Goal: Find specific page/section

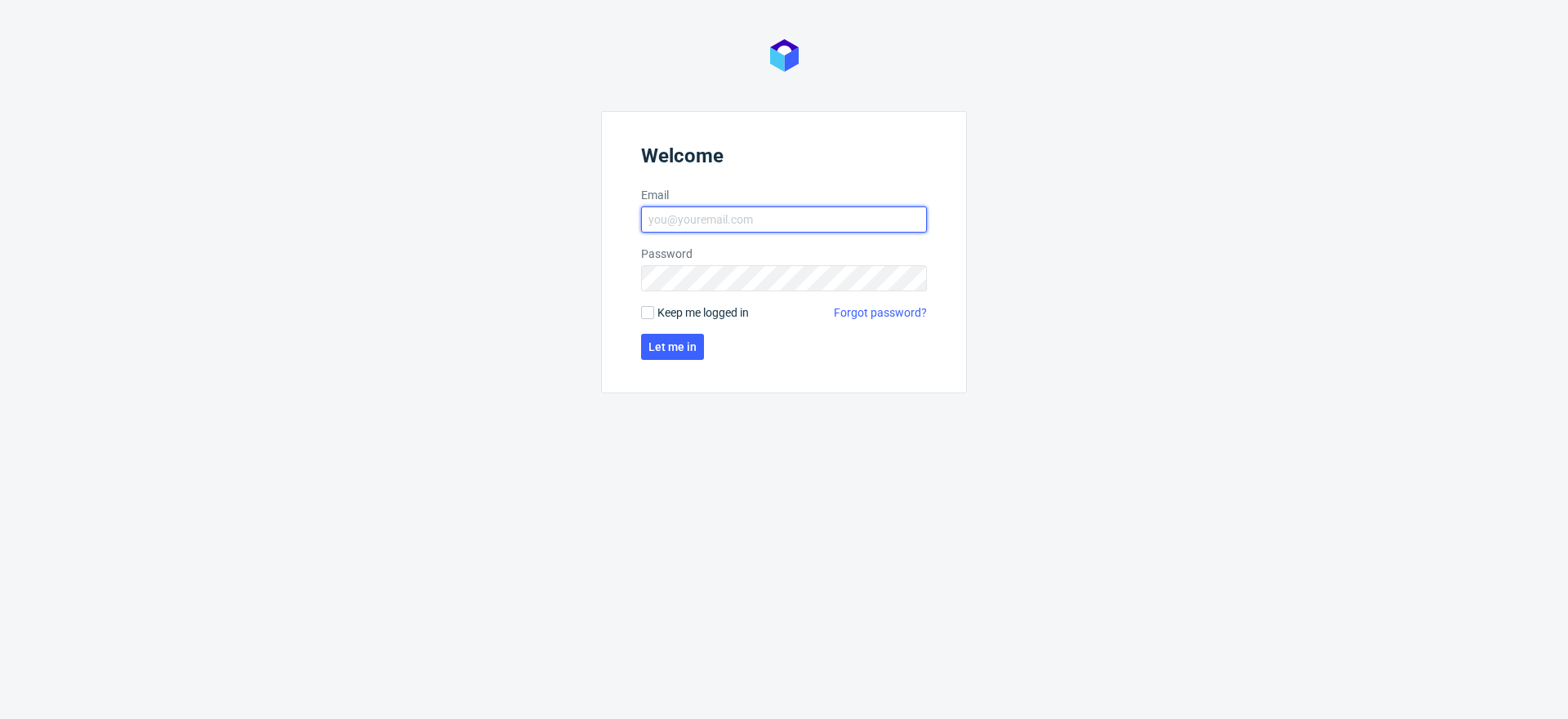
type input "[EMAIL_ADDRESS][PERSON_NAME][DOMAIN_NAME]"
click at [703, 307] on span "Keep me logged in" at bounding box center [703, 313] width 92 height 17
click at [654, 307] on input "Keep me logged in" at bounding box center [647, 313] width 13 height 13
checkbox input "true"
click at [675, 343] on span "Let me in" at bounding box center [672, 347] width 48 height 12
